Goal: Transaction & Acquisition: Download file/media

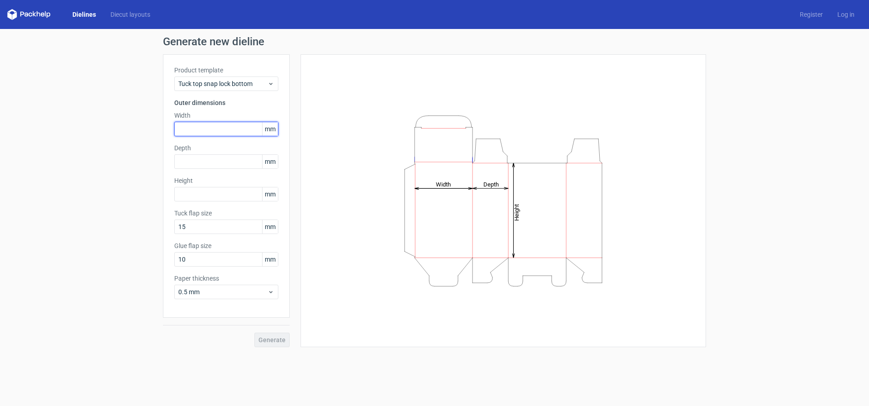
click at [214, 128] on input "text" at bounding box center [226, 129] width 104 height 14
type input "100"
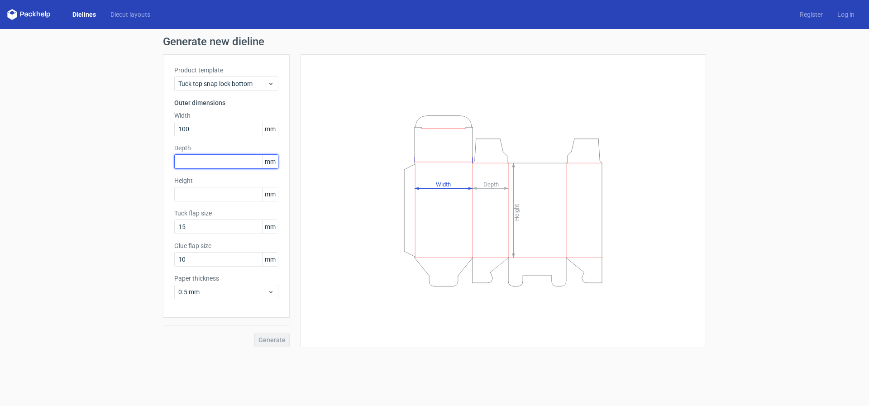
click at [199, 159] on input "text" at bounding box center [226, 161] width 104 height 14
type input "75"
click at [211, 194] on input "text" at bounding box center [226, 194] width 104 height 14
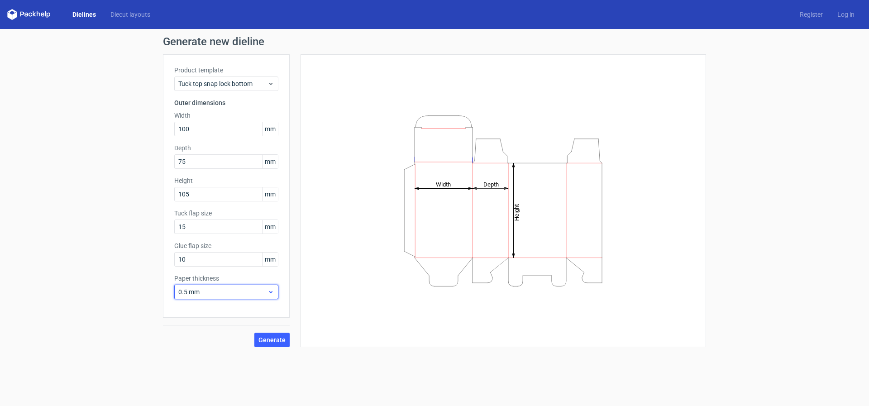
click at [249, 292] on span "0.5 mm" at bounding box center [222, 291] width 89 height 9
click at [231, 311] on div "0.4 mm" at bounding box center [226, 312] width 97 height 14
click at [275, 343] on span "Generate" at bounding box center [271, 340] width 27 height 6
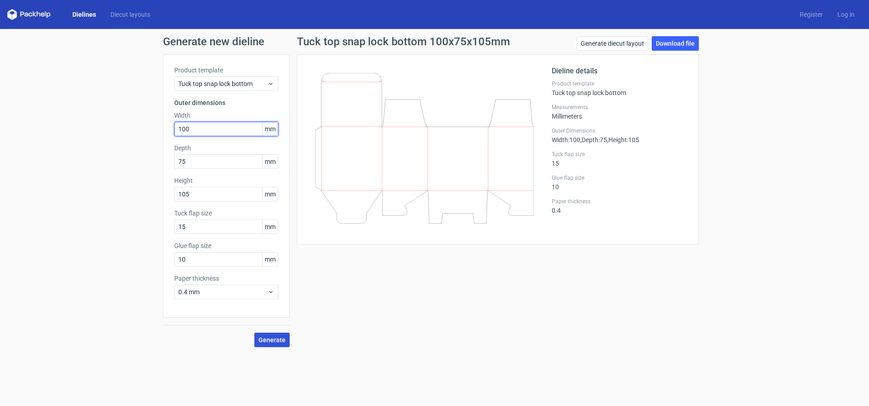
click at [234, 132] on input "100" at bounding box center [226, 129] width 104 height 14
click at [201, 197] on input "105" at bounding box center [226, 194] width 104 height 14
type input "110"
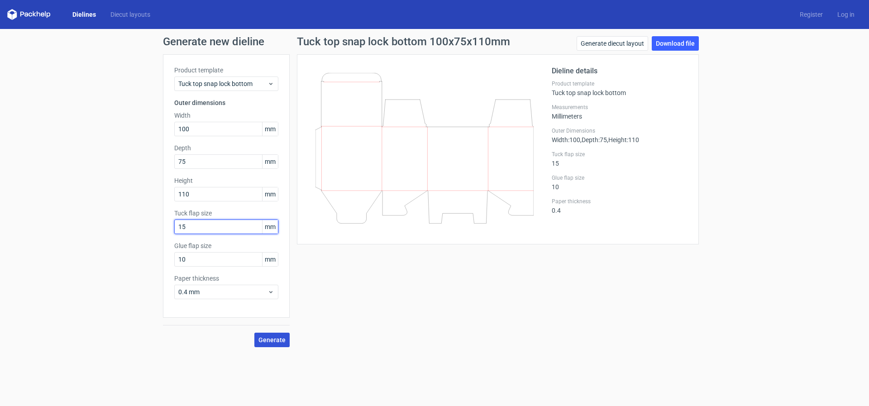
click at [222, 228] on input "15" at bounding box center [226, 227] width 104 height 14
click at [271, 338] on span "Generate" at bounding box center [271, 340] width 27 height 6
click at [686, 46] on link "Download file" at bounding box center [675, 43] width 47 height 14
click at [686, 36] on link "Download file" at bounding box center [675, 43] width 47 height 14
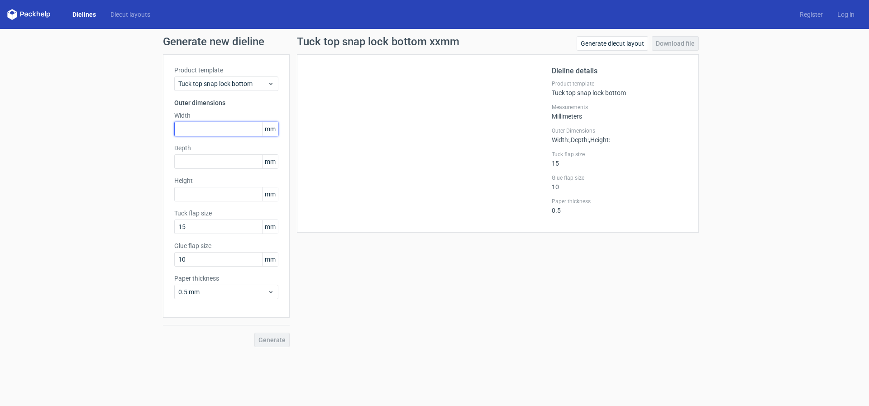
click at [221, 127] on input "text" at bounding box center [226, 129] width 104 height 14
type input "100"
click at [215, 159] on input "text" at bounding box center [226, 161] width 104 height 14
type input "75"
click at [198, 189] on input "text" at bounding box center [226, 194] width 104 height 14
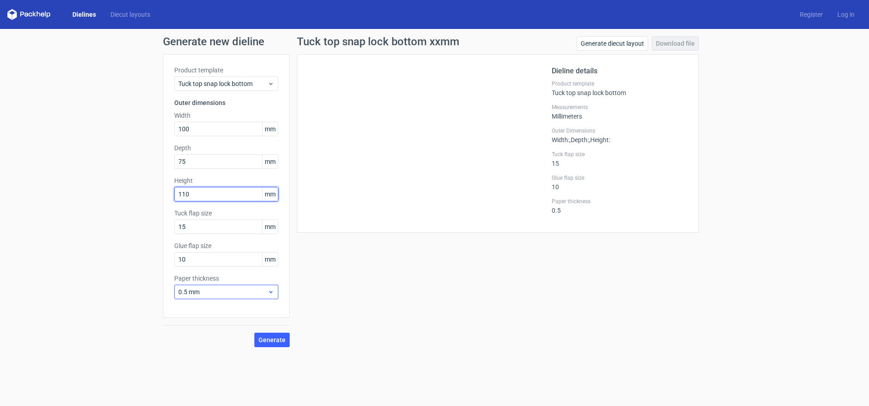
type input "110"
click at [244, 291] on span "0.5 mm" at bounding box center [222, 291] width 89 height 9
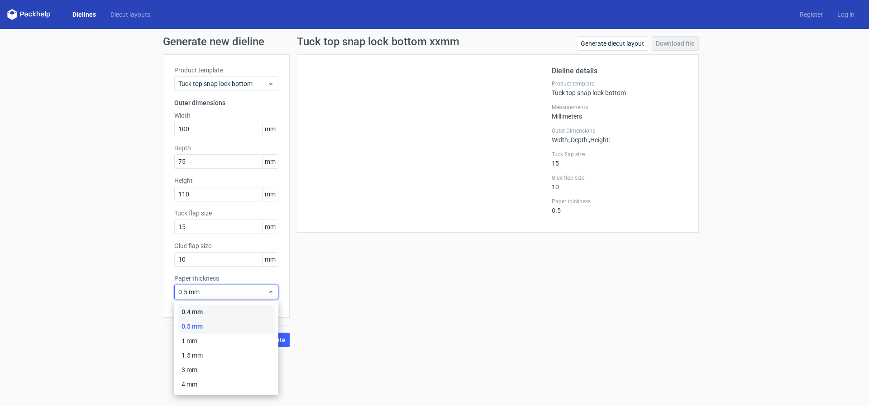
click at [227, 306] on div "0.4 mm" at bounding box center [226, 312] width 97 height 14
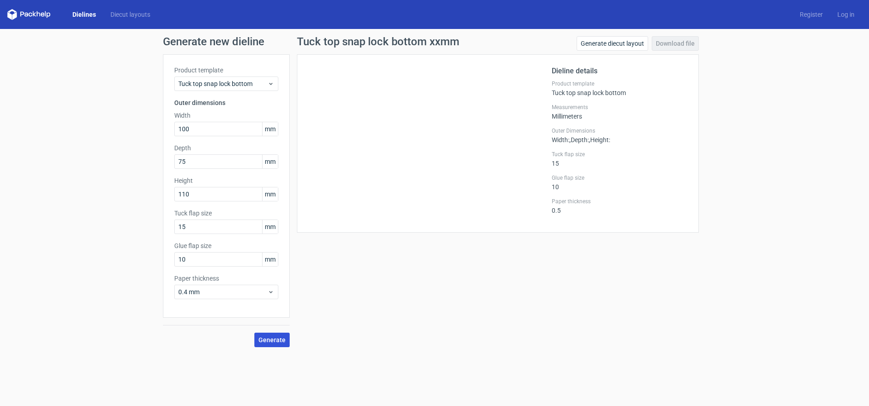
click at [279, 343] on span "Generate" at bounding box center [271, 340] width 27 height 6
click at [674, 43] on link "Download file" at bounding box center [675, 43] width 47 height 14
